Goal: Task Accomplishment & Management: Use online tool/utility

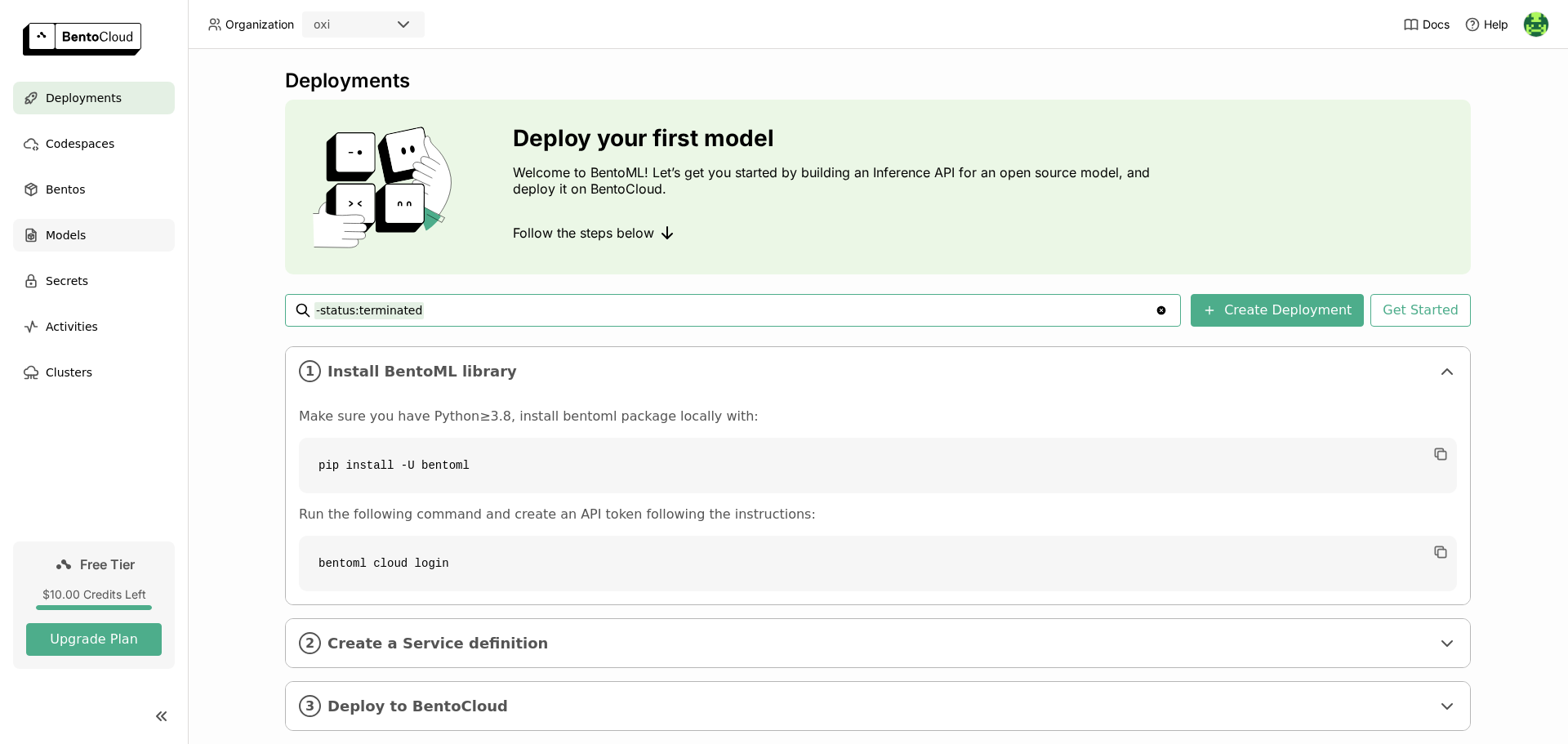
click at [70, 233] on span "Models" at bounding box center [66, 235] width 40 height 19
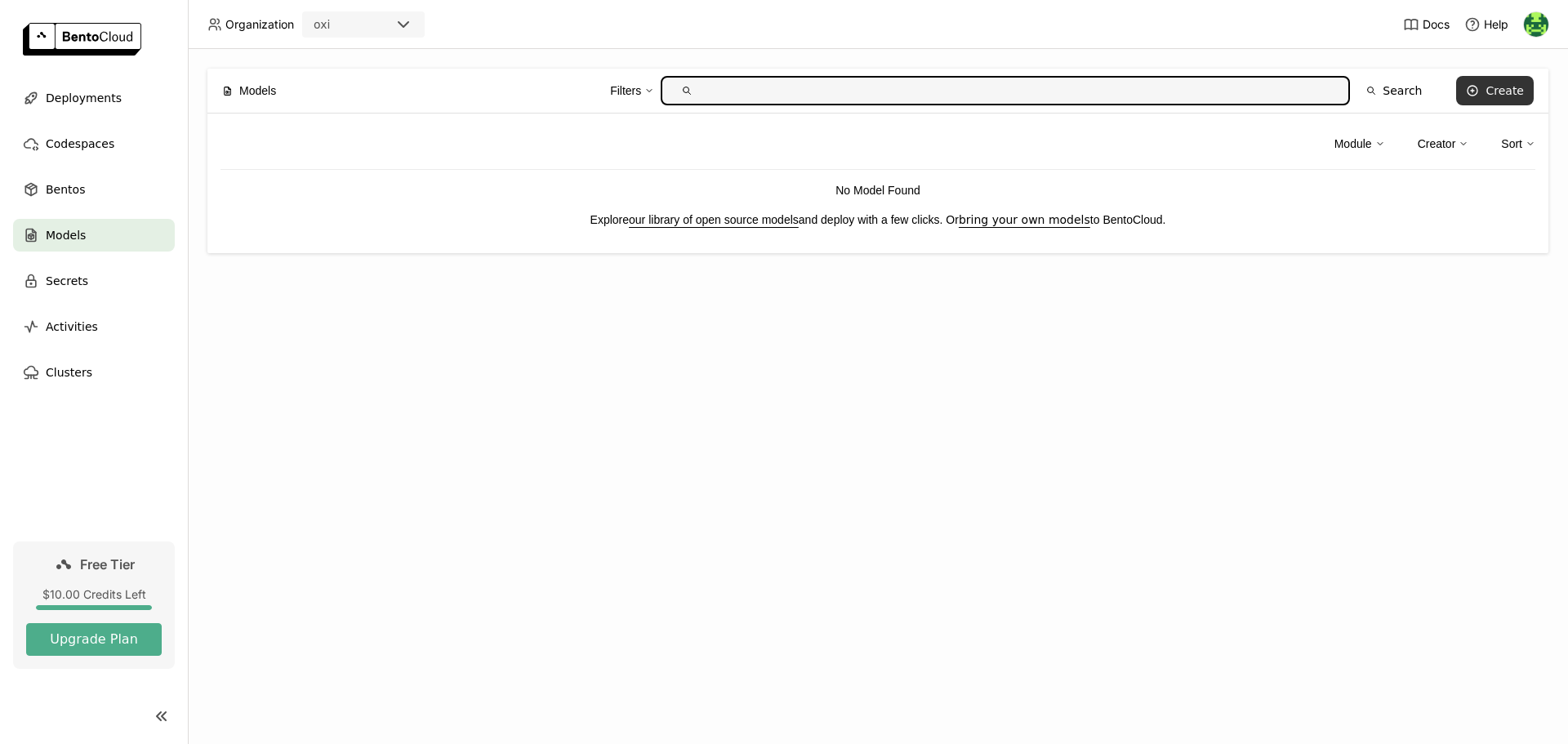
click at [1498, 92] on div "Create" at bounding box center [1505, 91] width 39 height 13
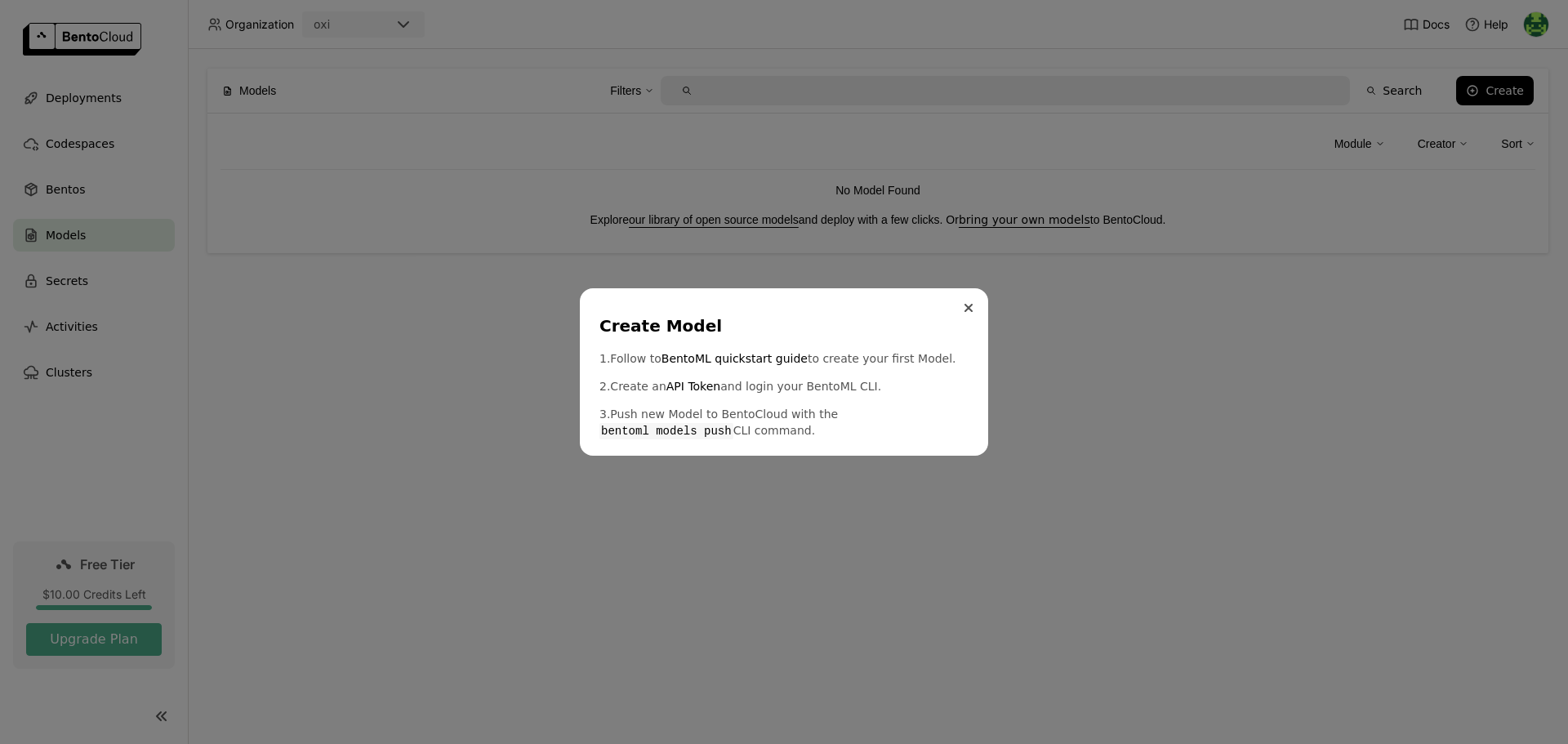
click at [962, 305] on button "Close" at bounding box center [968, 307] width 19 height 19
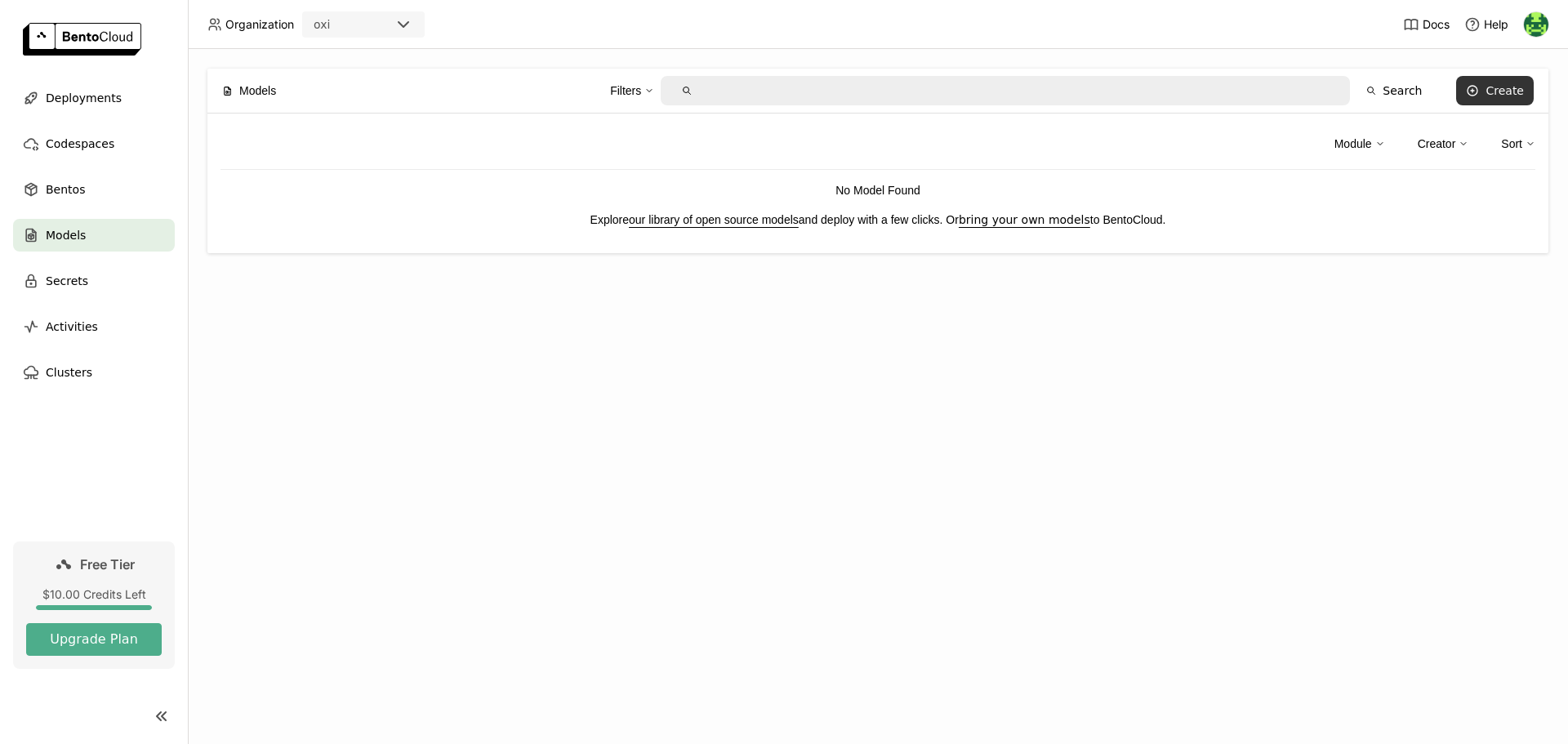
click at [1491, 91] on div "Create" at bounding box center [1505, 91] width 39 height 13
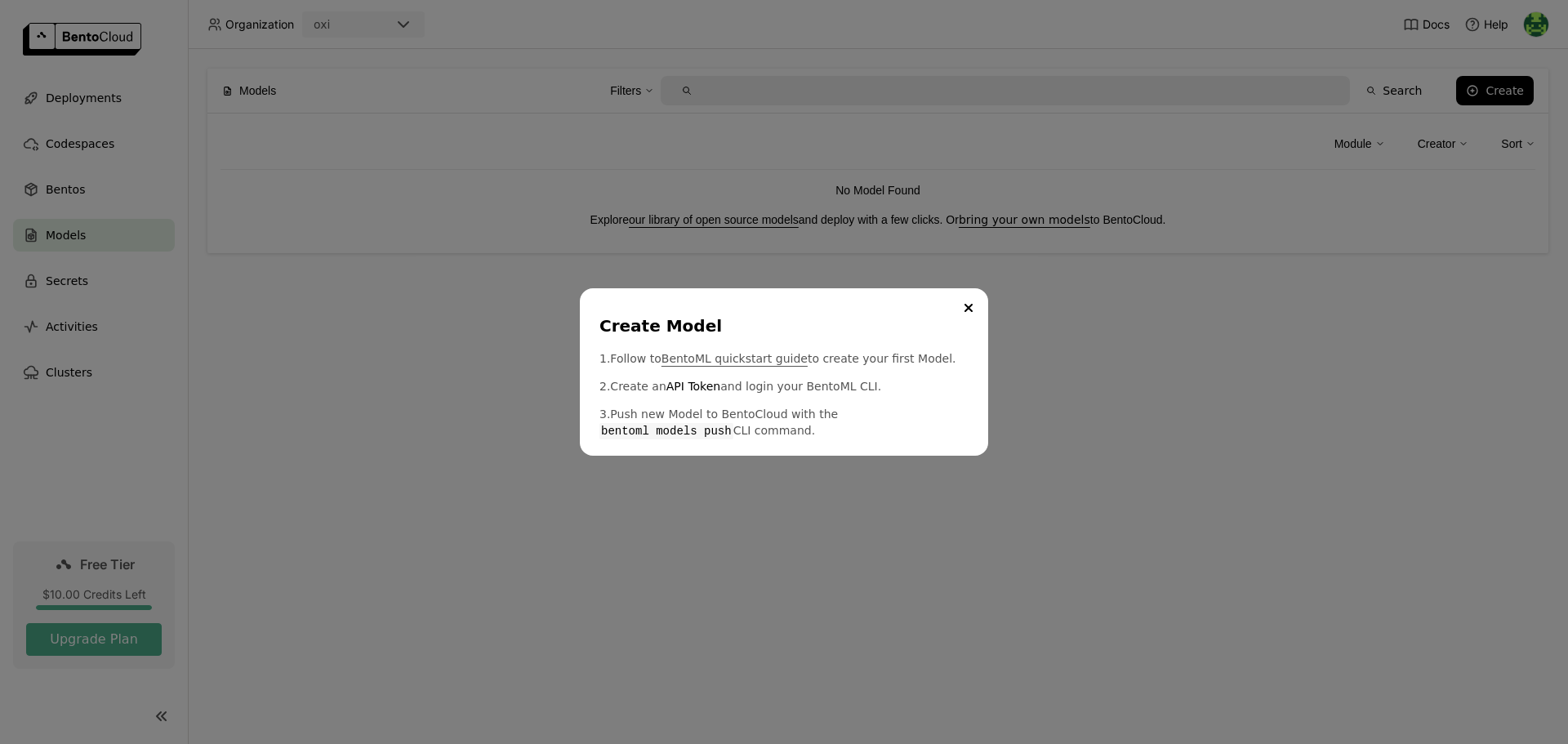
click at [736, 361] on link "BentoML quickstart guide" at bounding box center [734, 359] width 146 height 17
click at [971, 306] on icon "Close" at bounding box center [968, 307] width 6 height 6
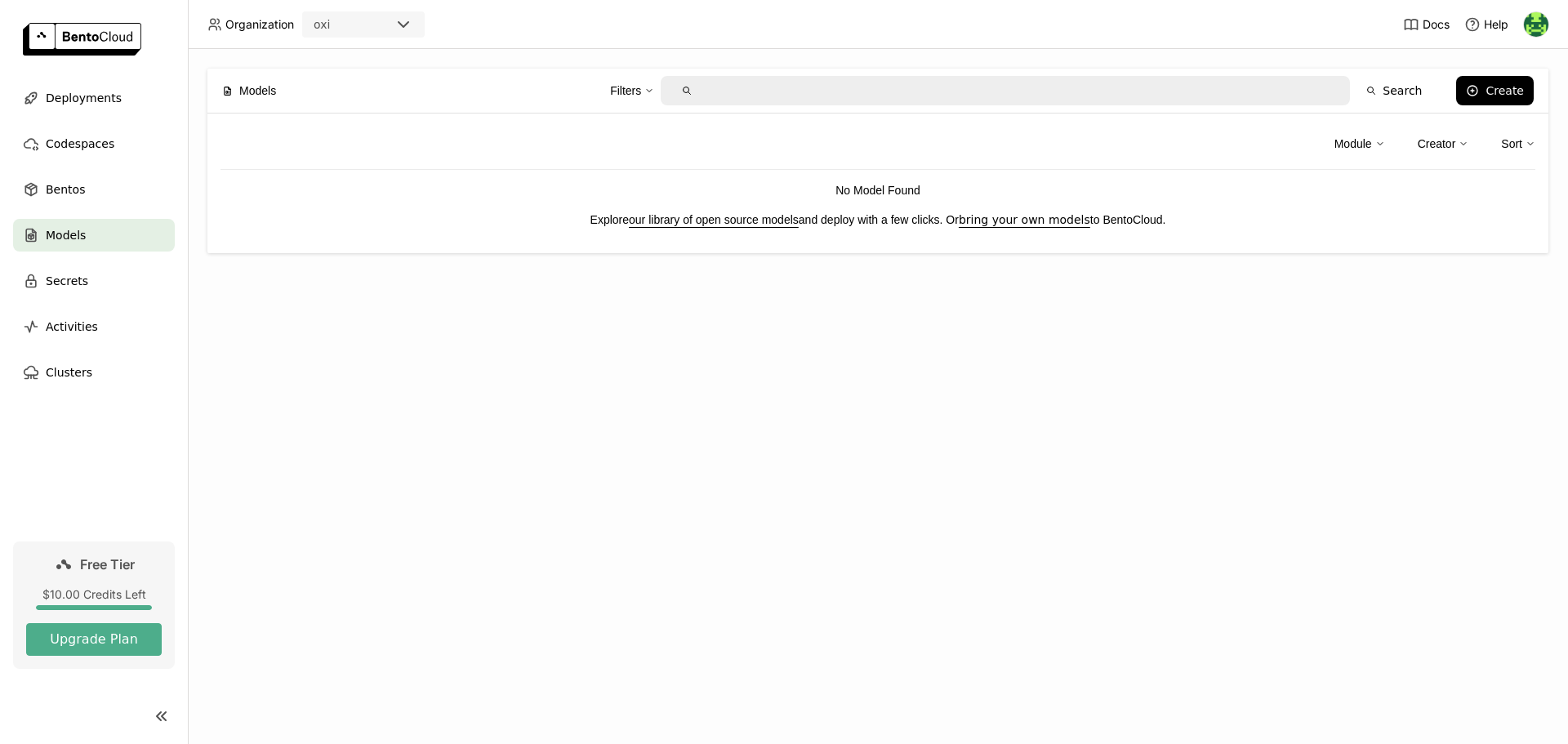
click at [97, 39] on img at bounding box center [82, 40] width 119 height 33
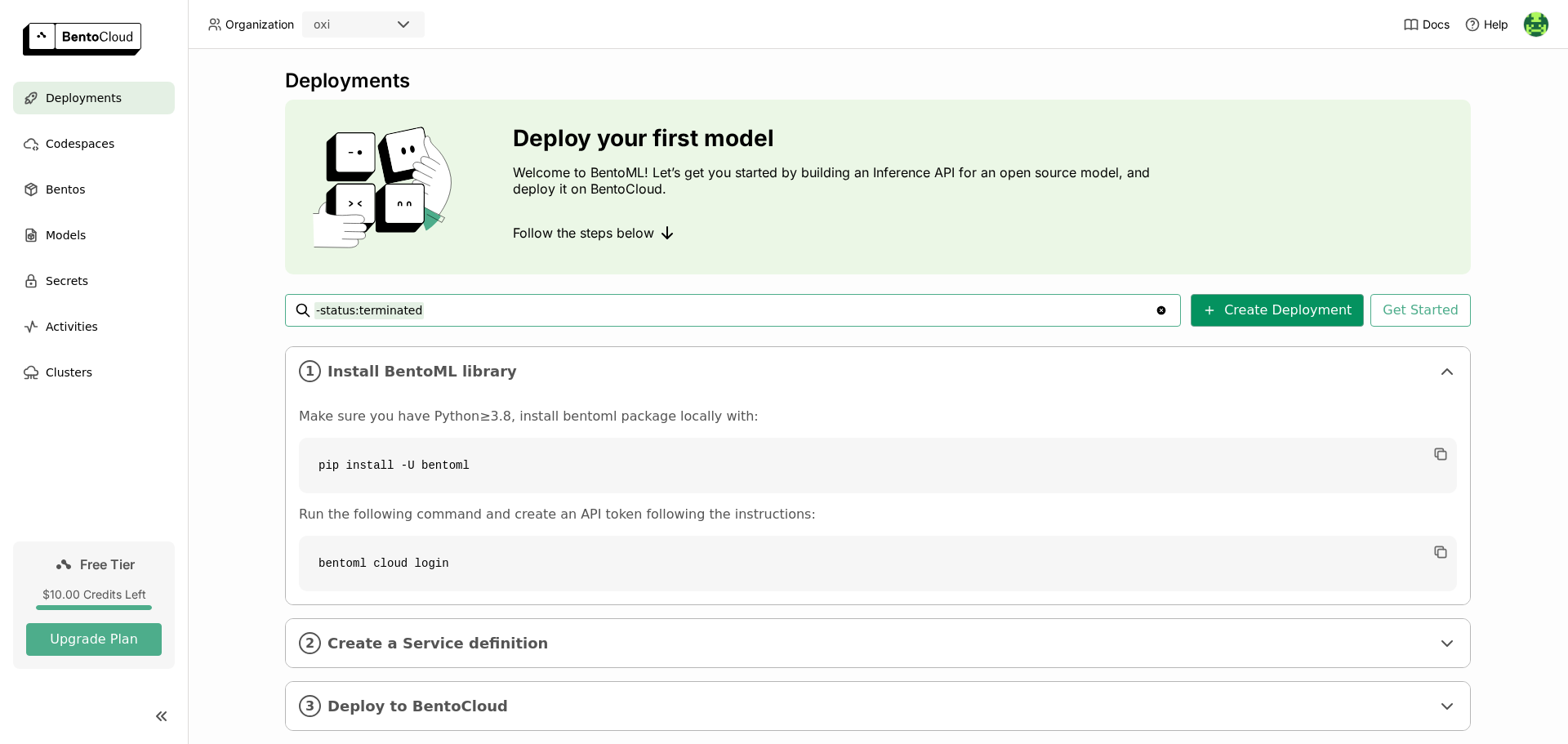
click at [1273, 308] on button "Create Deployment" at bounding box center [1277, 311] width 173 height 33
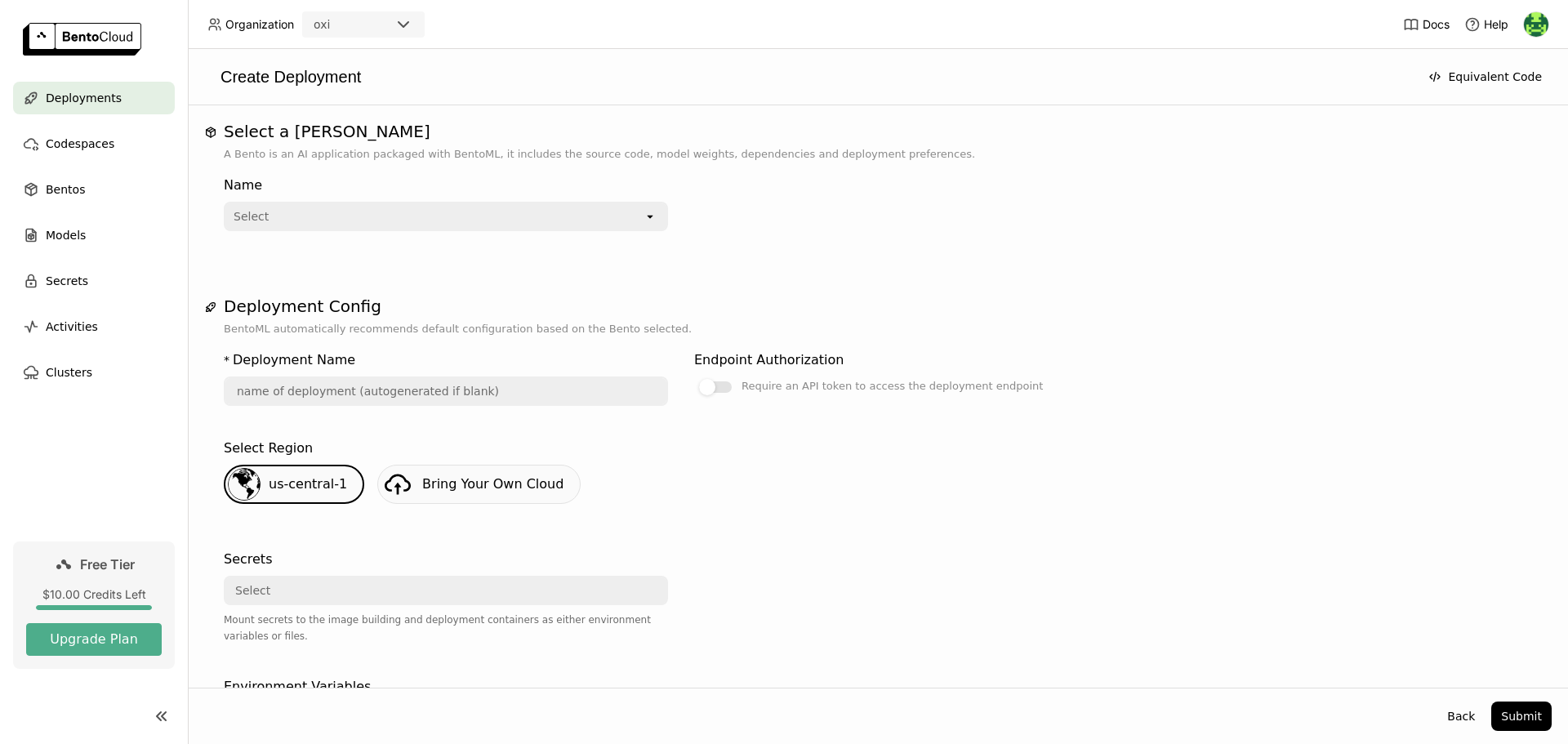
click at [651, 214] on icon "open" at bounding box center [650, 216] width 13 height 13
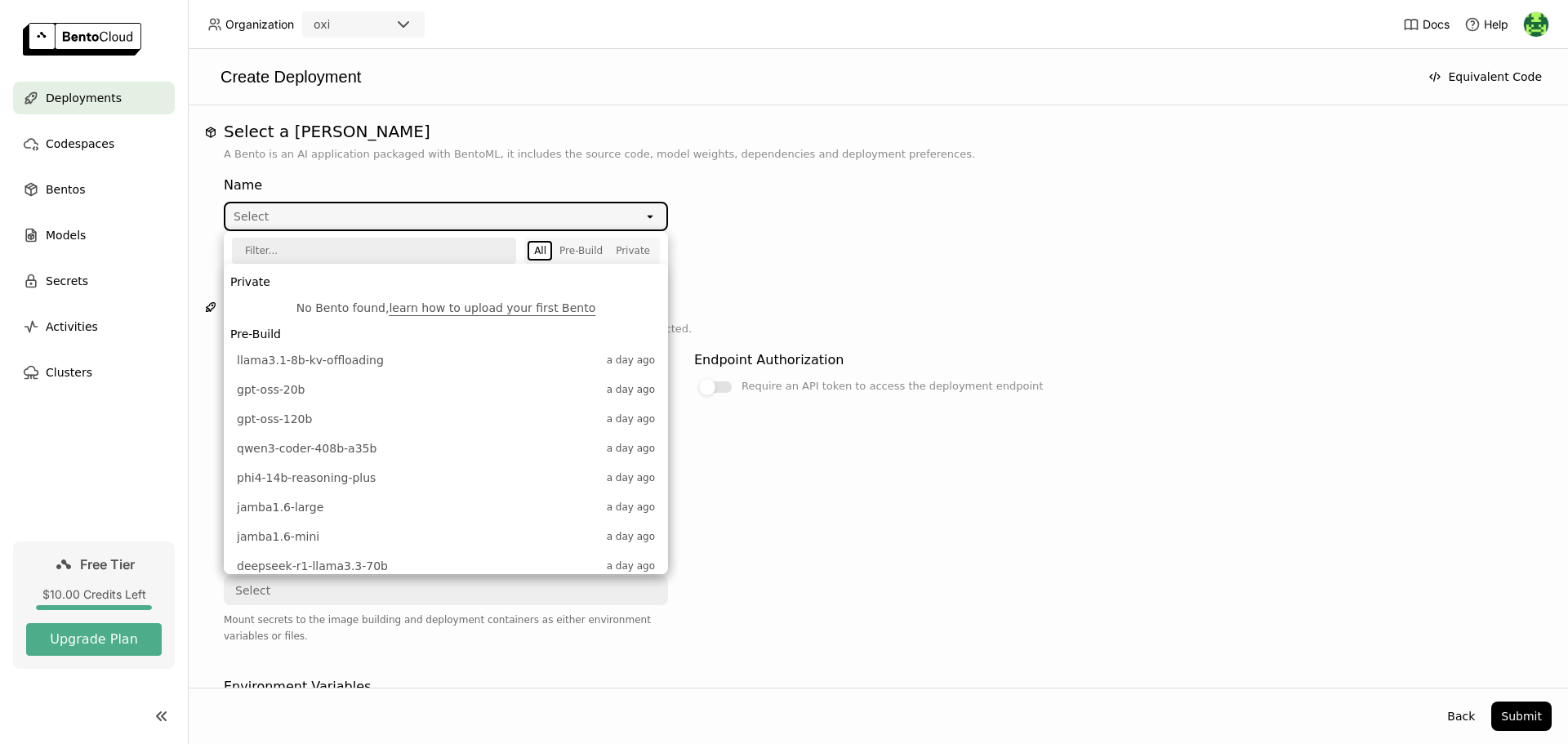
click at [323, 212] on div "Select" at bounding box center [434, 216] width 418 height 26
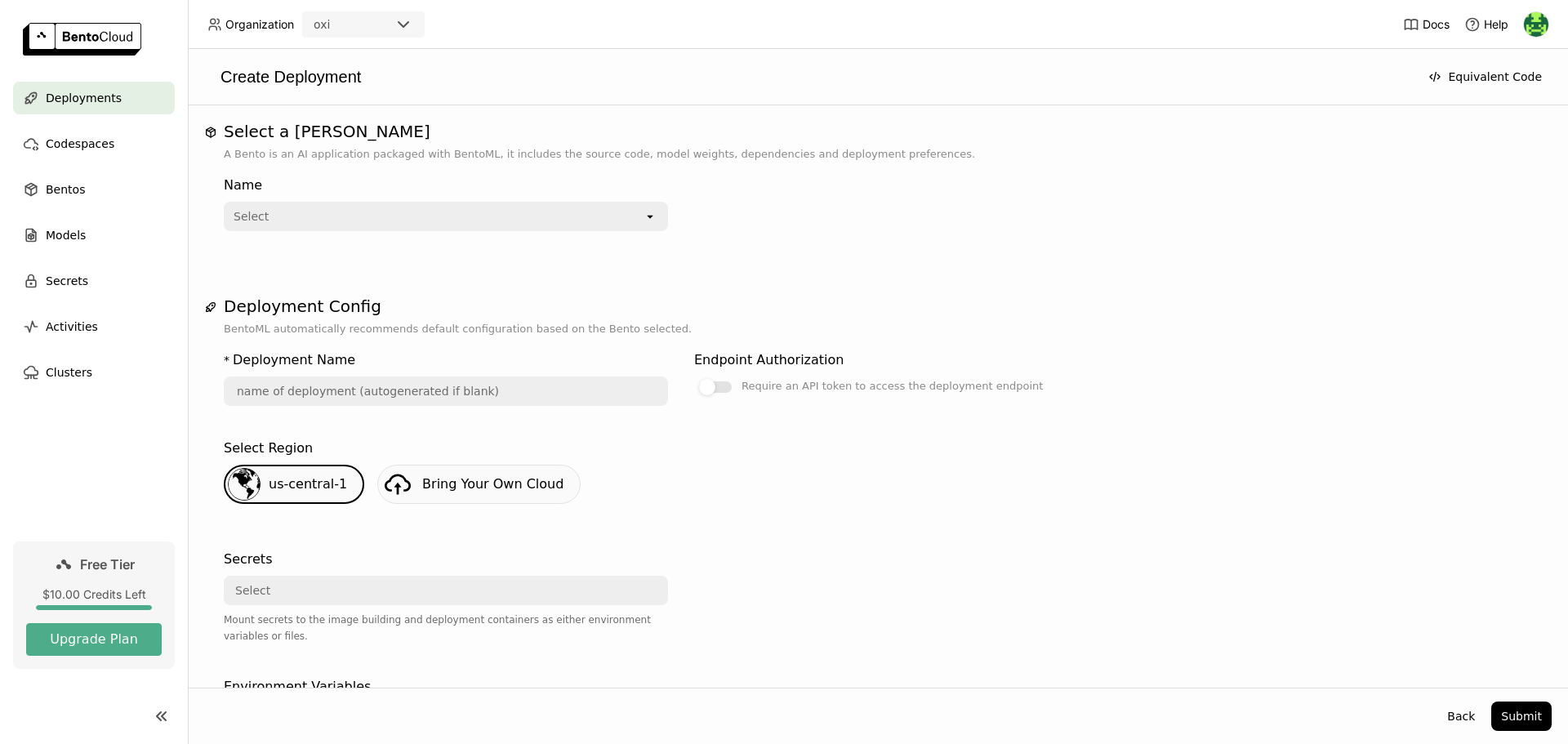
click at [324, 222] on div "Select" at bounding box center [434, 216] width 418 height 26
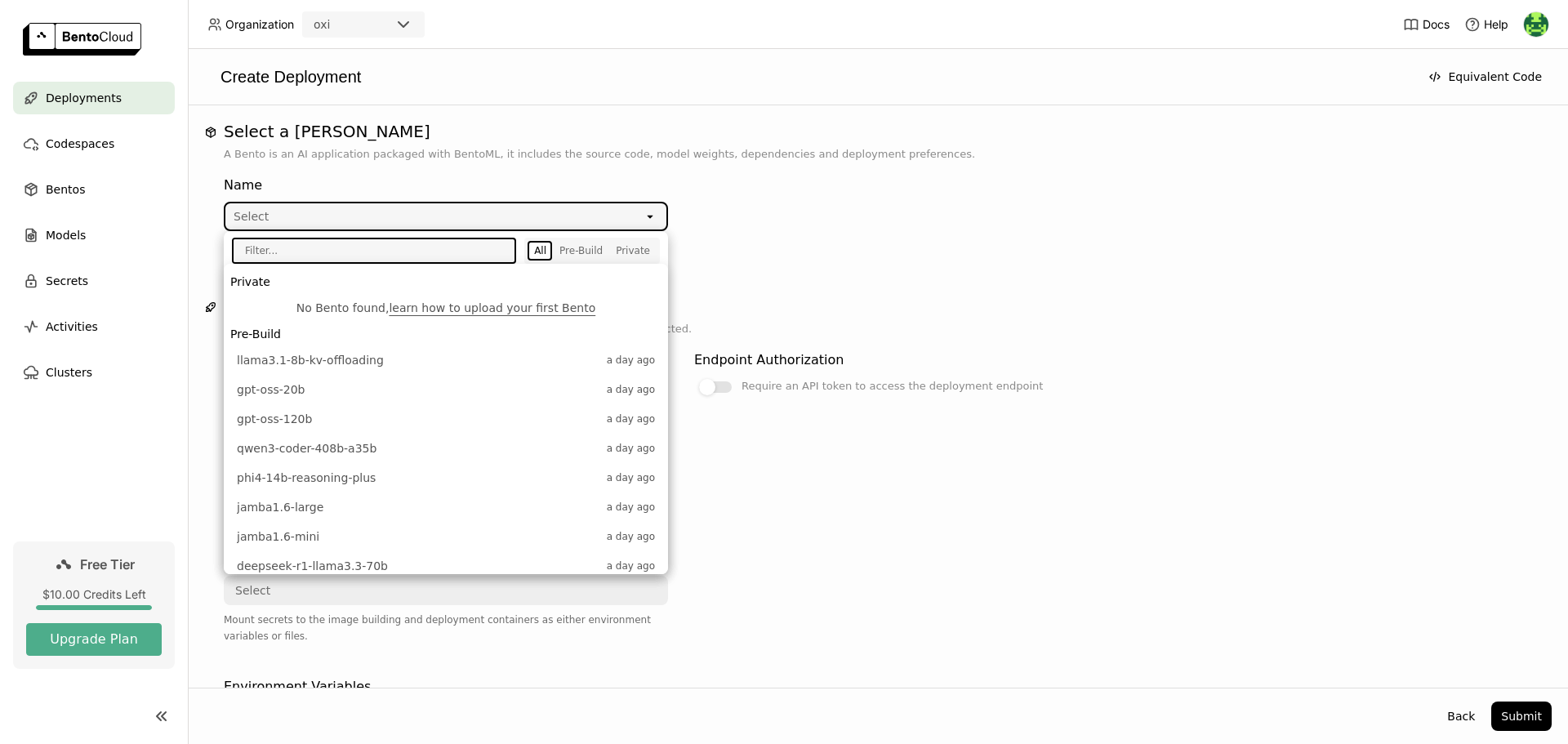
click at [312, 256] on input "text" at bounding box center [368, 250] width 269 height 23
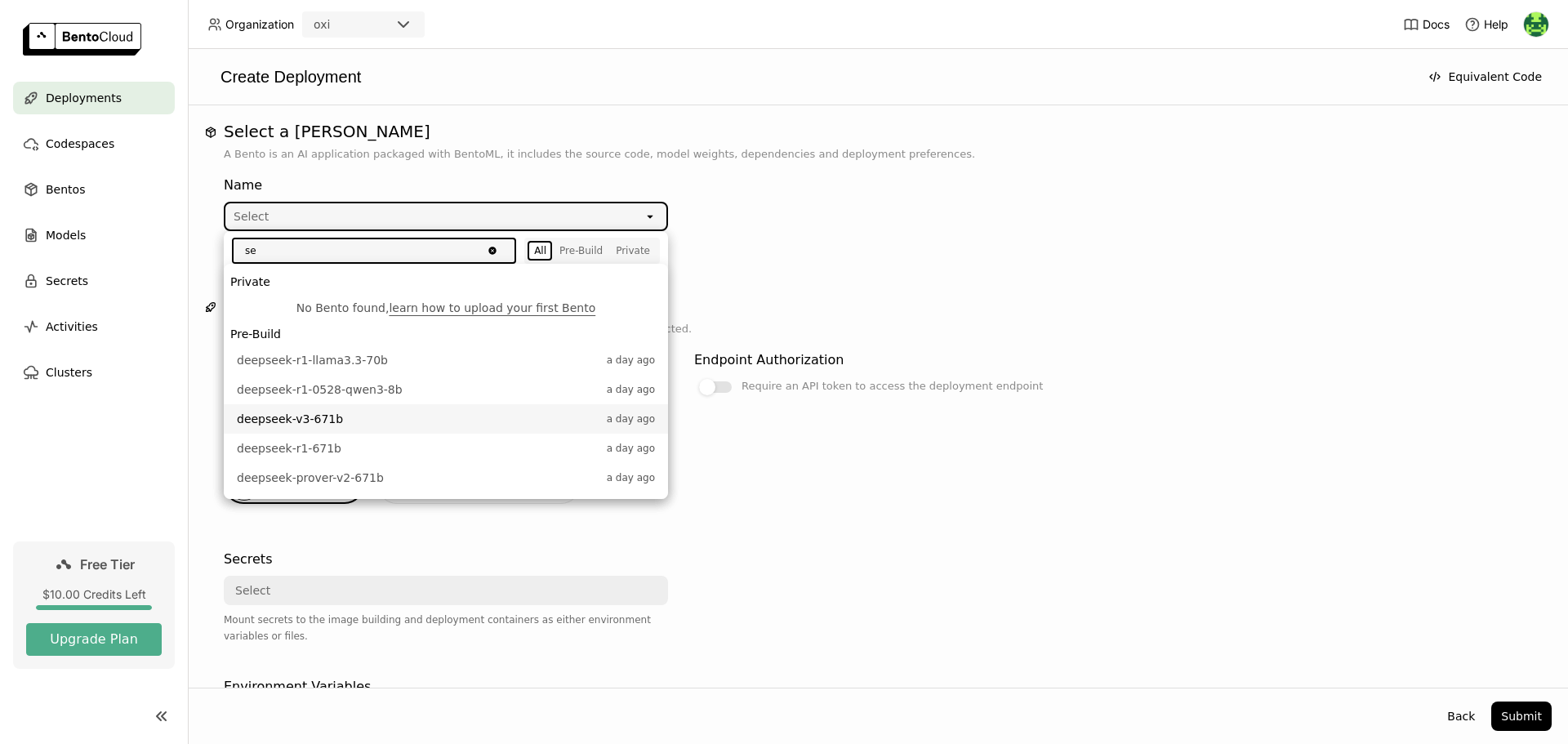
type input "se"
click at [1058, 572] on div at bounding box center [915, 607] width 444 height 128
